Goal: Find specific page/section: Find specific page/section

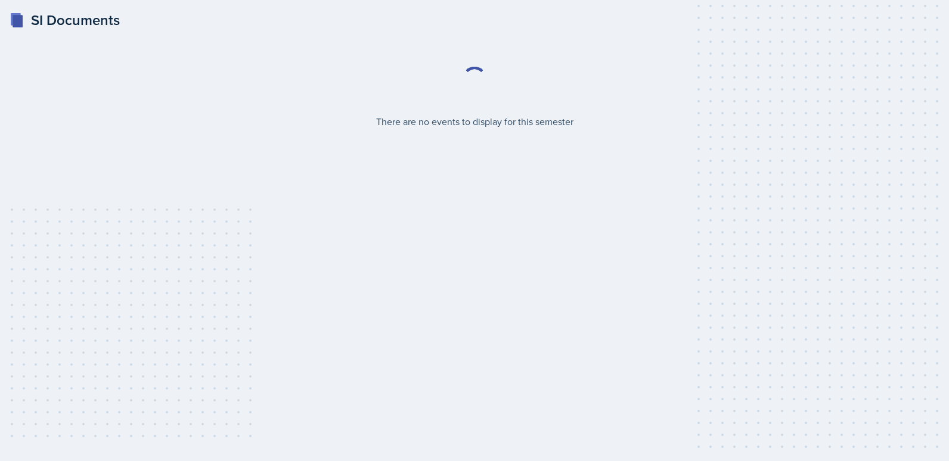
select select "2bed604d-1099-4043-b1bc-2365e8740244"
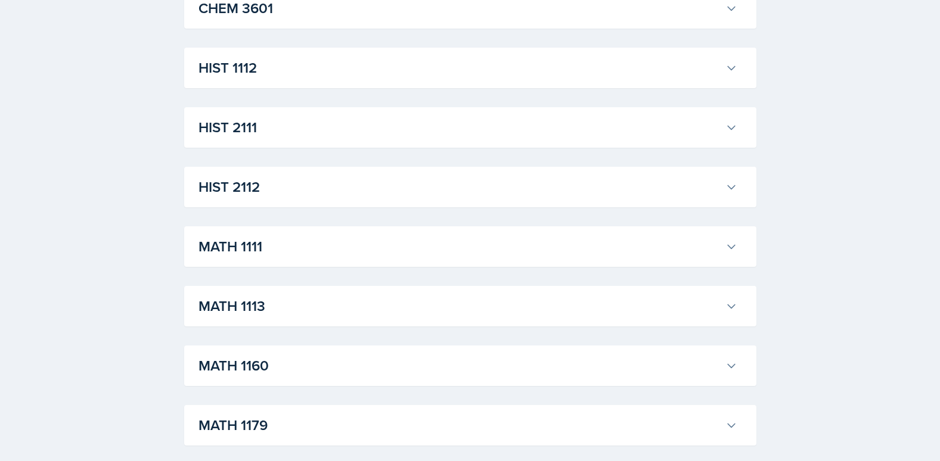
scroll to position [894, 0]
click at [312, 85] on div "HIST 1112 [PERSON_NAME] Professor: [PERSON_NAME] Export to Google Calendar Recu…" at bounding box center [470, 68] width 572 height 41
click at [314, 82] on button "HIST 1112" at bounding box center [468, 68] width 544 height 26
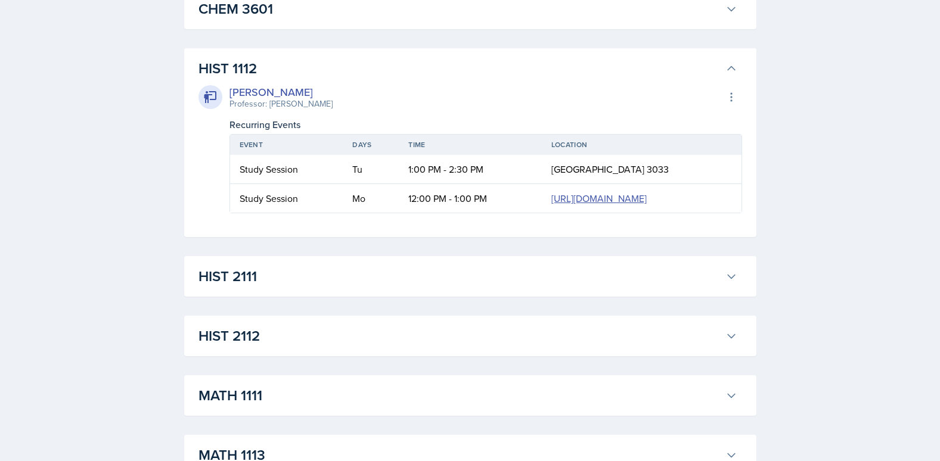
click at [314, 82] on div "[PERSON_NAME] Professor: [PERSON_NAME] Export to Google Calendar Recurring Even…" at bounding box center [471, 146] width 544 height 134
click at [283, 287] on h3 "HIST 2111" at bounding box center [460, 276] width 522 height 21
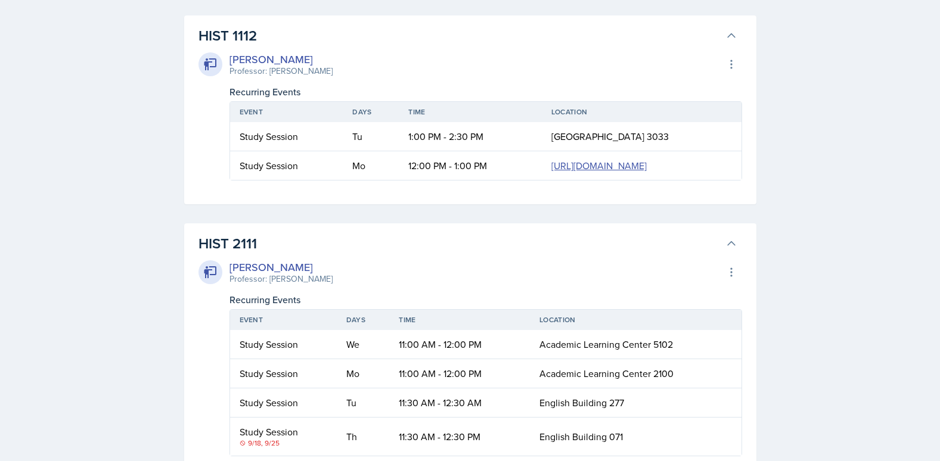
scroll to position [835, 0]
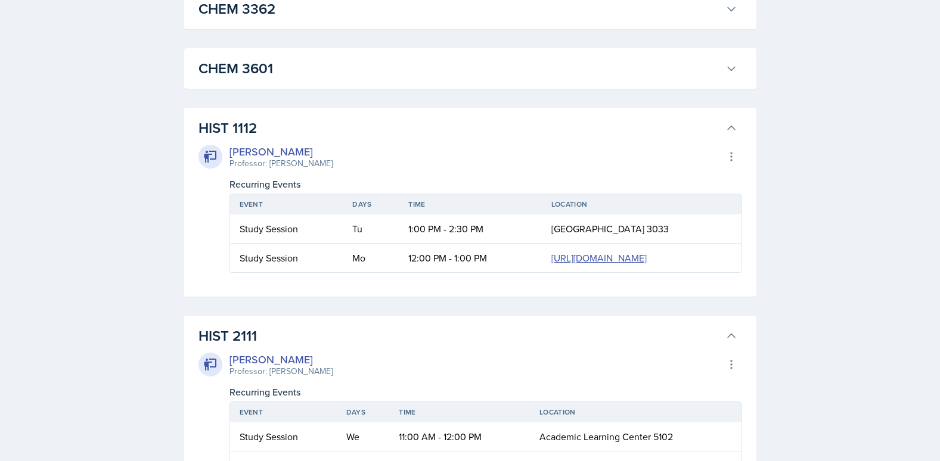
click at [726, 130] on icon at bounding box center [732, 128] width 12 height 12
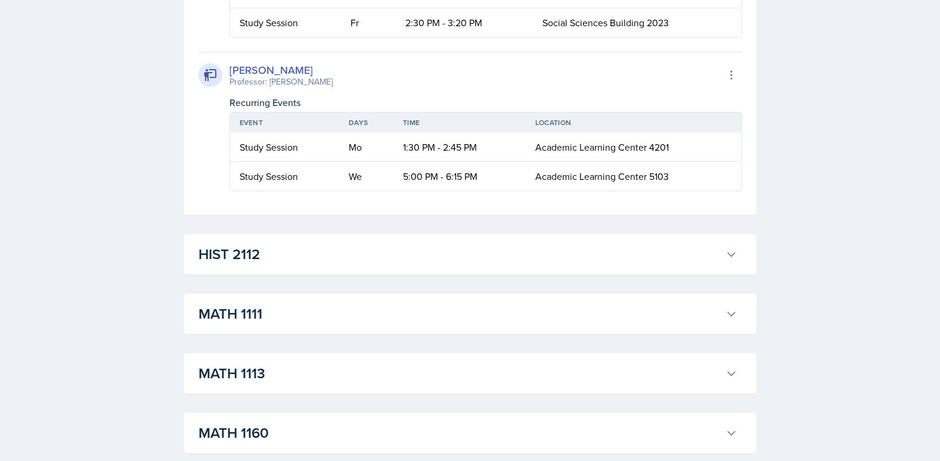
scroll to position [1610, 0]
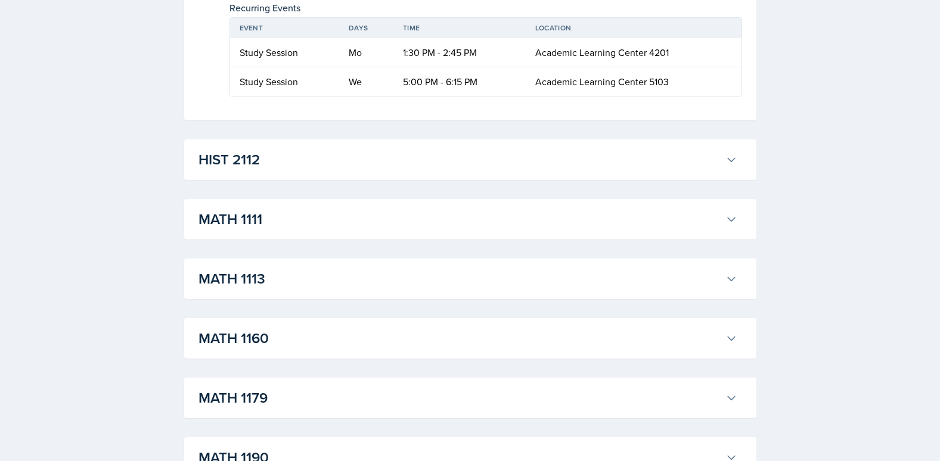
click at [394, 180] on div "HIST 2112 [PERSON_NAME] Professor: [PERSON_NAME] Export to Google Calendar Recu…" at bounding box center [470, 160] width 572 height 41
click at [745, 180] on div "HIST 2112 [PERSON_NAME] Professor: [PERSON_NAME] Export to Google Calendar Recu…" at bounding box center [470, 160] width 572 height 41
click at [734, 166] on icon at bounding box center [732, 160] width 12 height 12
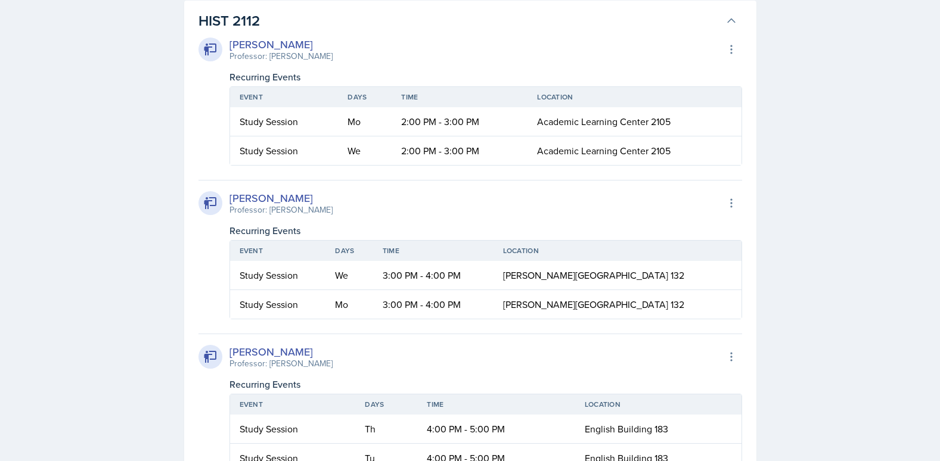
scroll to position [1729, 0]
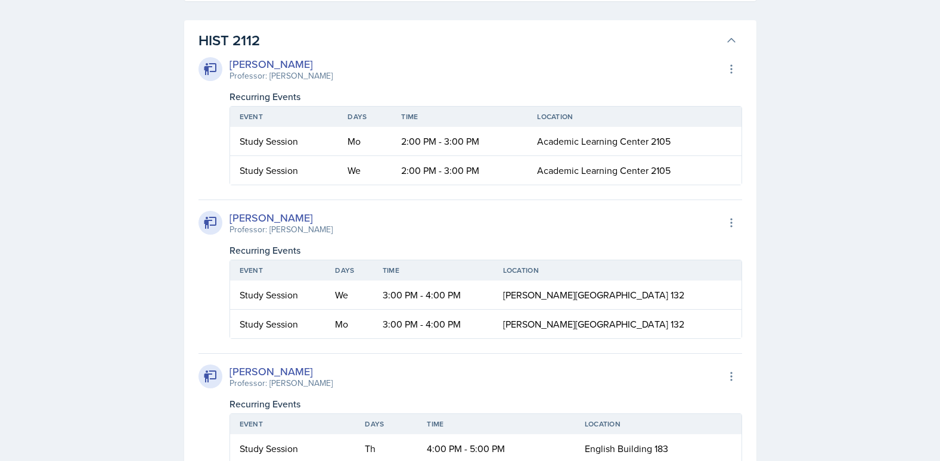
click at [729, 47] on icon at bounding box center [732, 41] width 12 height 12
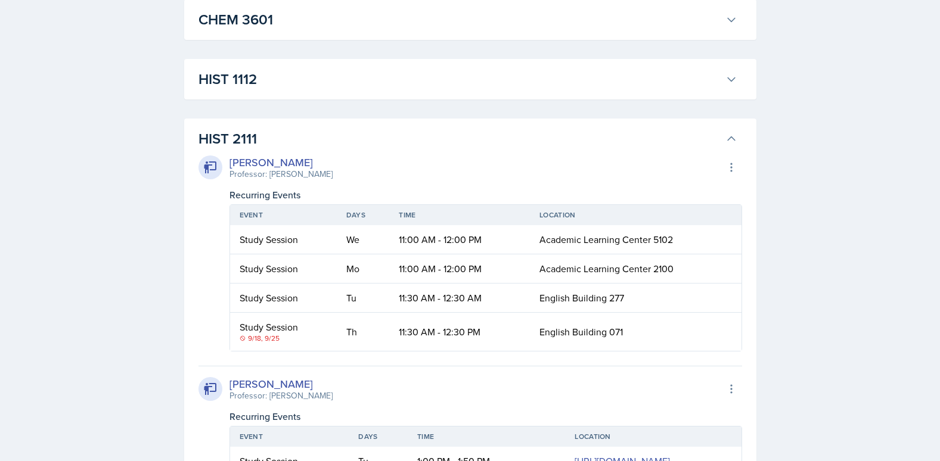
scroll to position [835, 0]
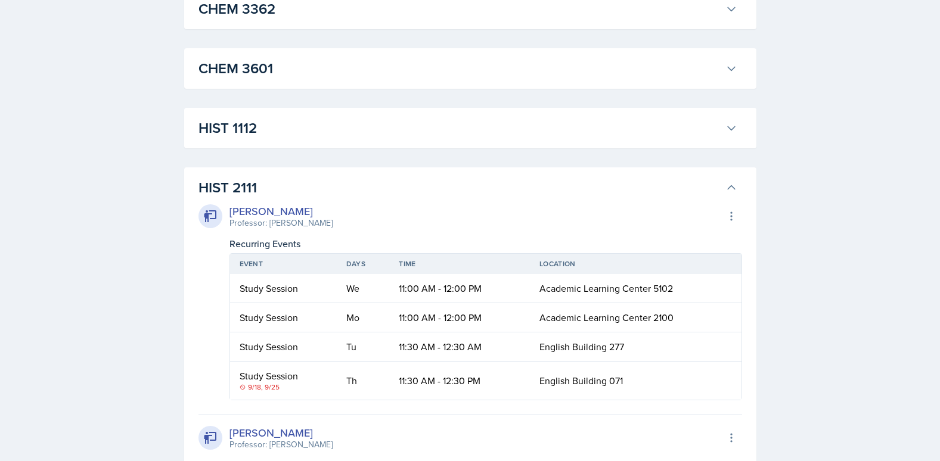
click at [727, 191] on icon at bounding box center [732, 188] width 12 height 12
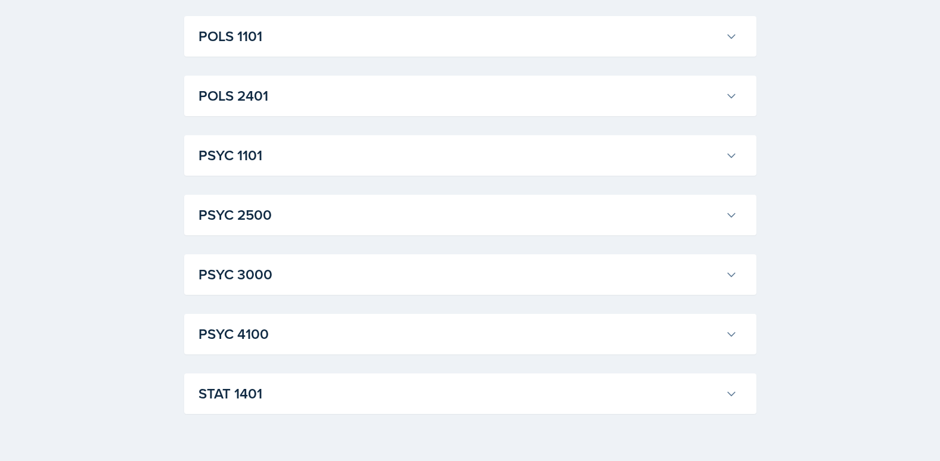
scroll to position [1671, 0]
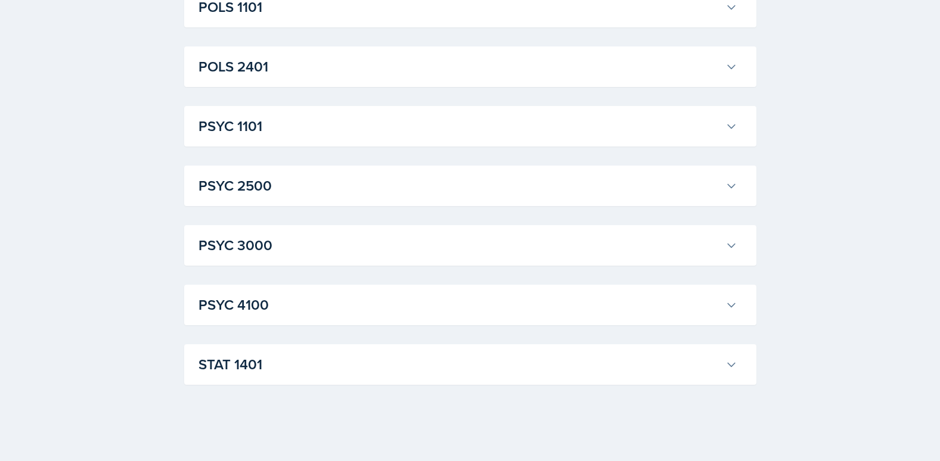
click at [339, 364] on h3 "STAT 1401" at bounding box center [460, 364] width 522 height 21
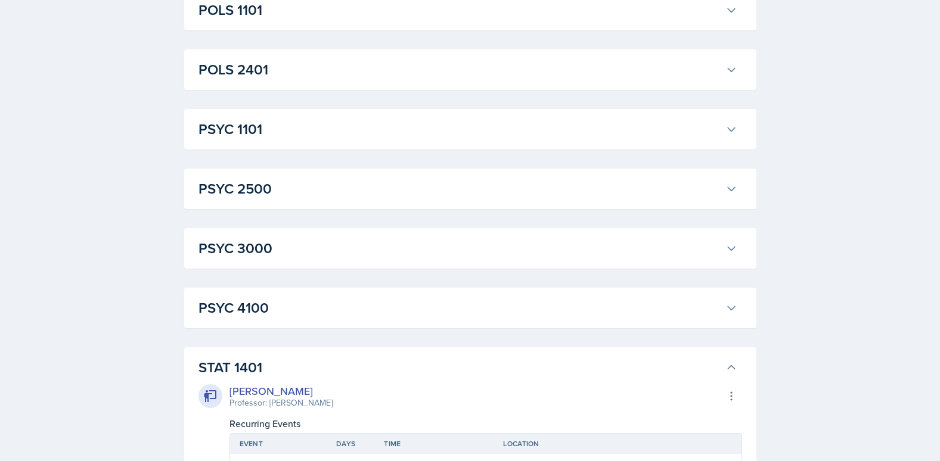
scroll to position [1758, 0]
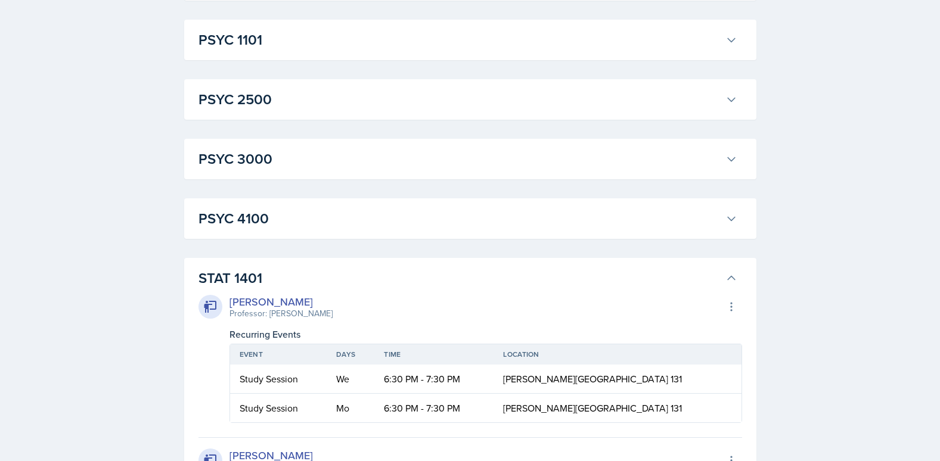
click at [724, 279] on button "STAT 1401" at bounding box center [468, 278] width 544 height 26
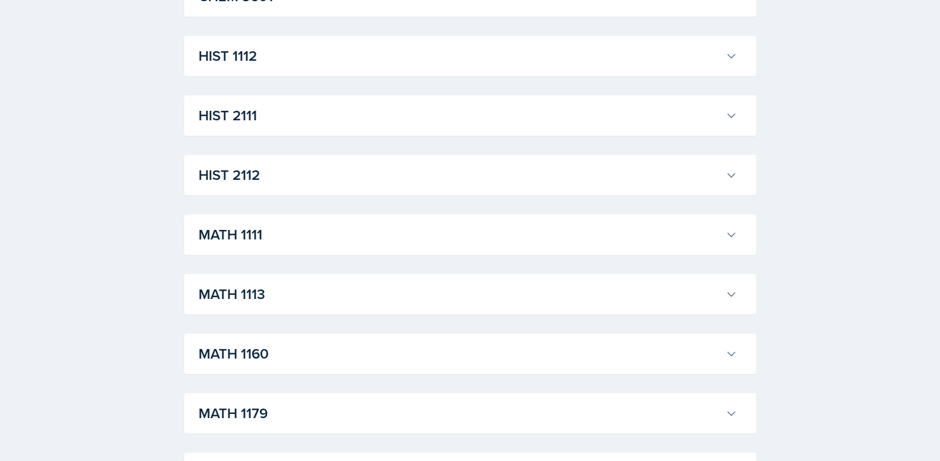
scroll to position [954, 0]
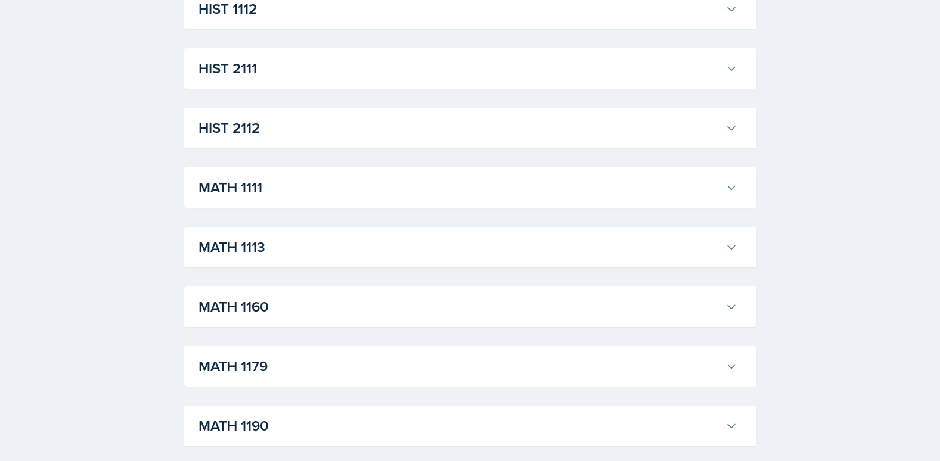
click at [347, 137] on h3 "HIST 2112" at bounding box center [460, 127] width 522 height 21
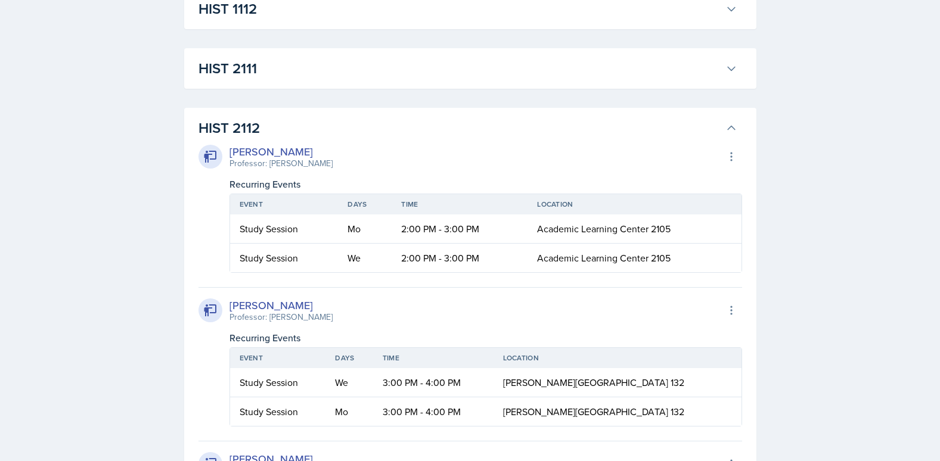
click at [347, 137] on h3 "HIST 2112" at bounding box center [460, 127] width 522 height 21
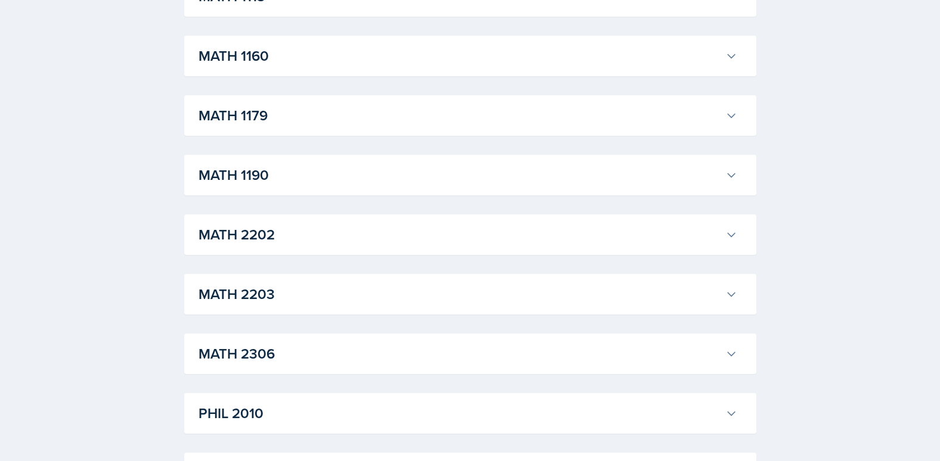
scroll to position [1371, 0]
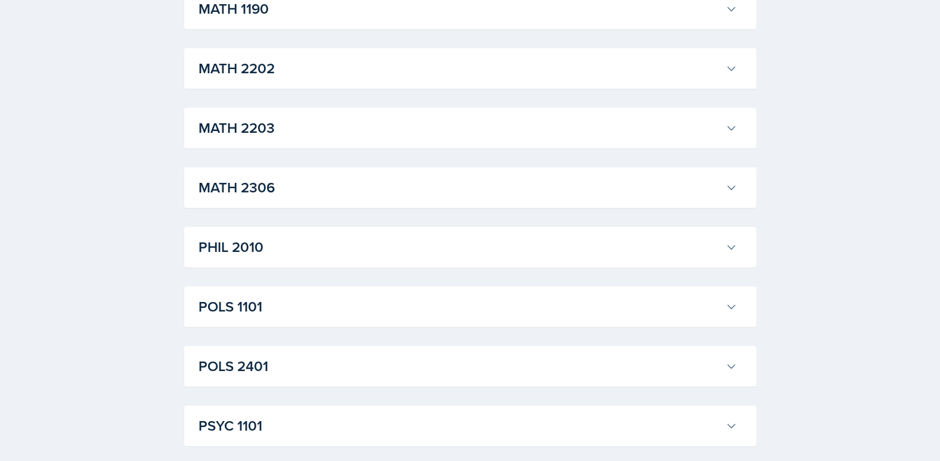
click at [336, 294] on button "POLS 1101" at bounding box center [468, 307] width 544 height 26
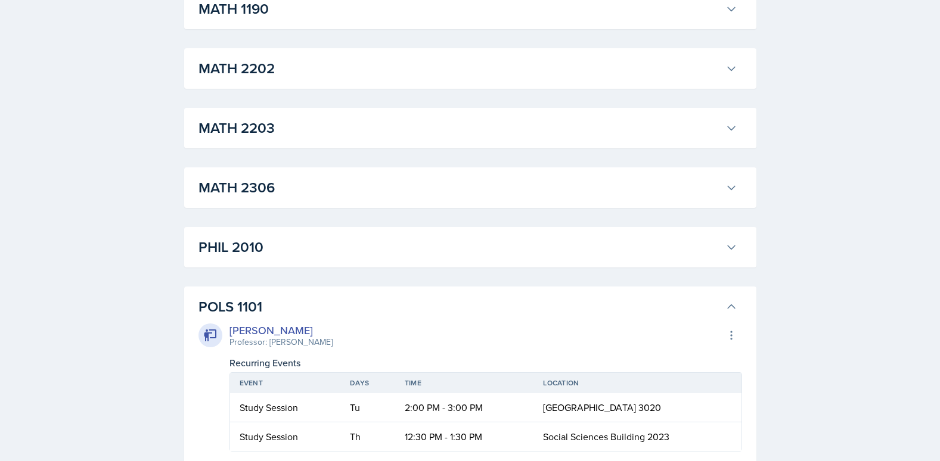
click at [359, 312] on h3 "POLS 1101" at bounding box center [460, 306] width 522 height 21
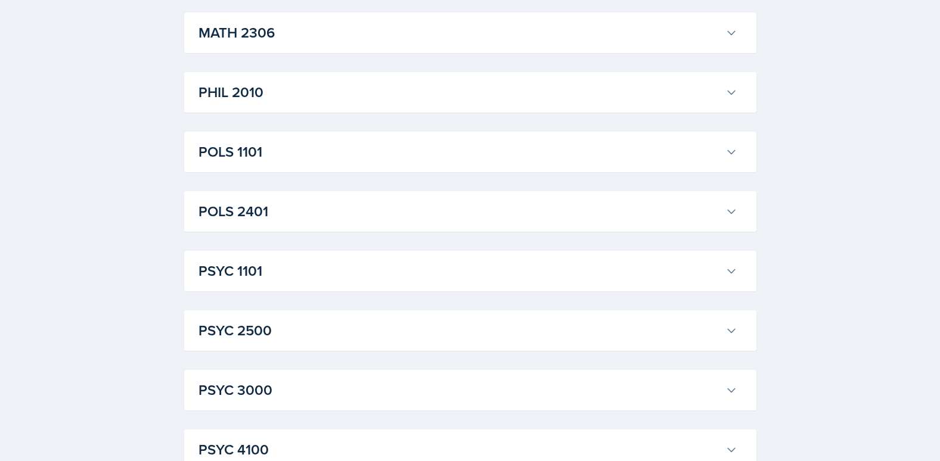
scroll to position [1550, 0]
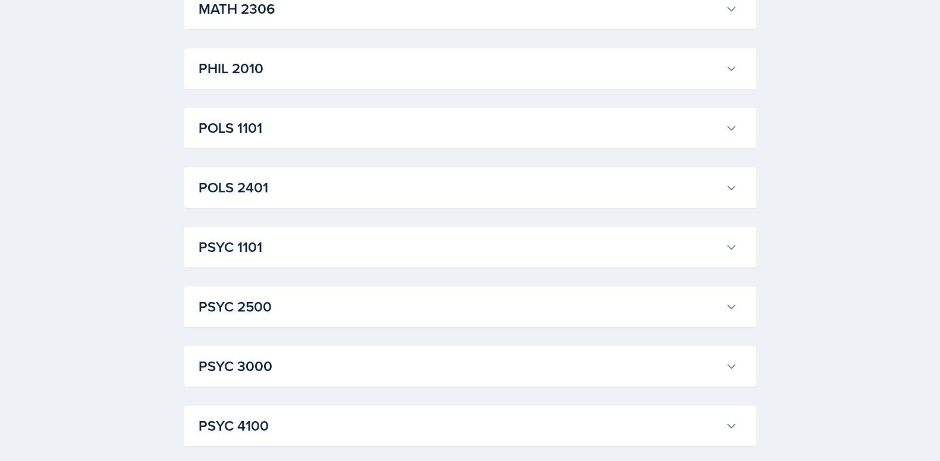
drag, startPoint x: 325, startPoint y: 117, endPoint x: 322, endPoint y: 124, distance: 7.8
click at [325, 117] on button "POLS 1101" at bounding box center [468, 128] width 544 height 26
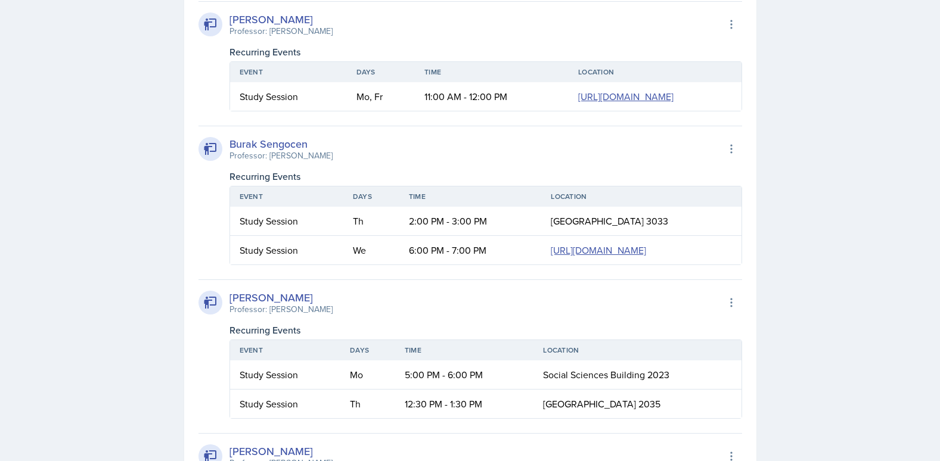
scroll to position [1848, 0]
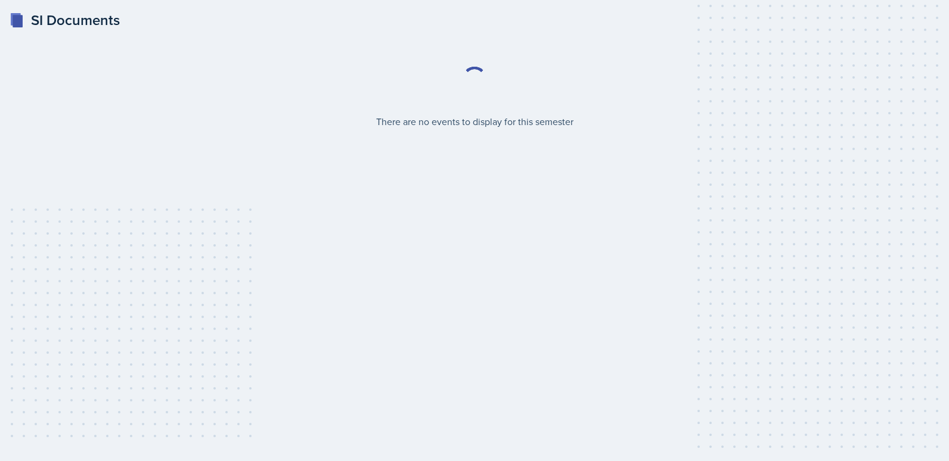
select select "2bed604d-1099-4043-b1bc-2365e8740244"
